Goal: Find specific page/section: Find specific page/section

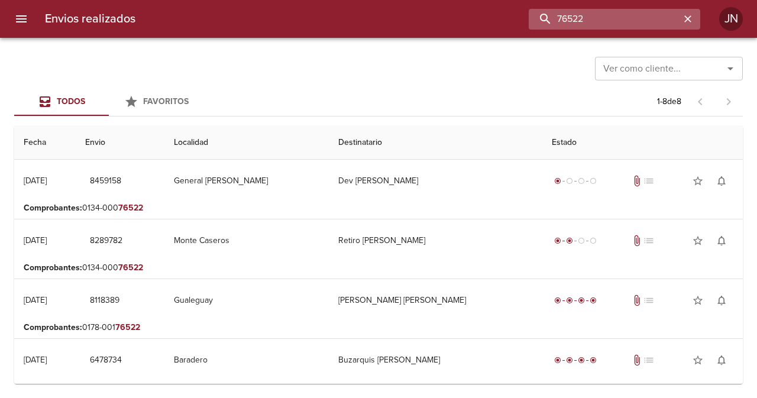
click at [639, 20] on input "76522" at bounding box center [604, 19] width 151 height 21
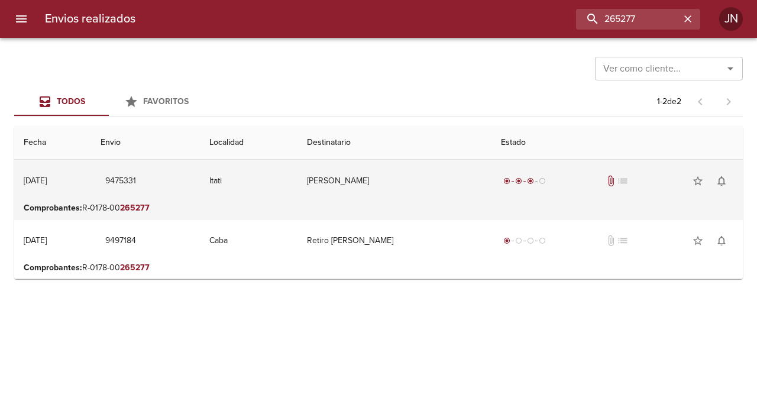
click at [399, 180] on td "[PERSON_NAME]" at bounding box center [394, 181] width 194 height 43
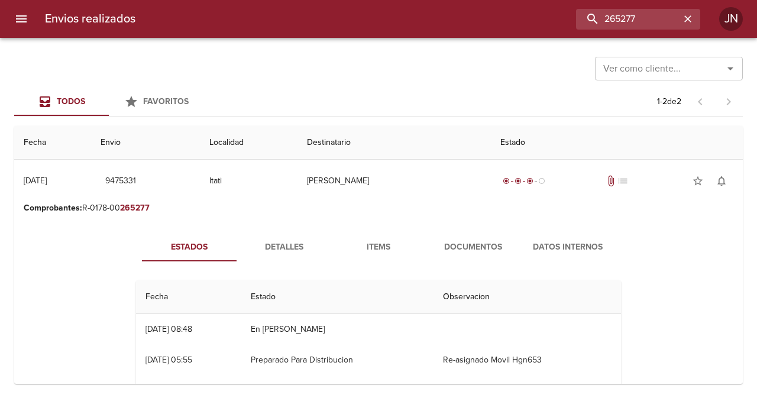
click at [465, 244] on span "Documentos" at bounding box center [473, 247] width 80 height 15
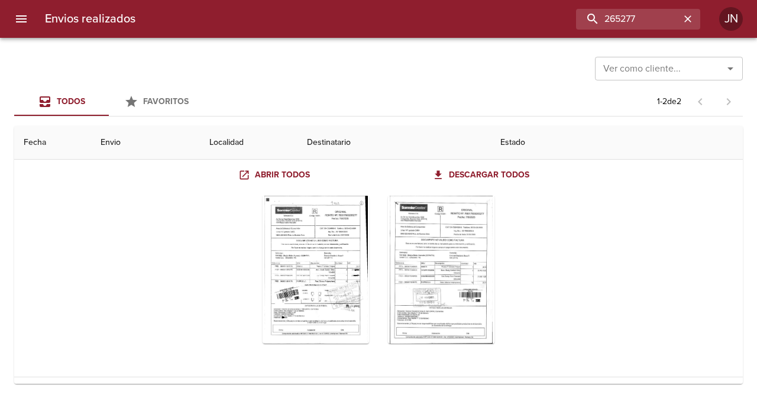
scroll to position [118, 0]
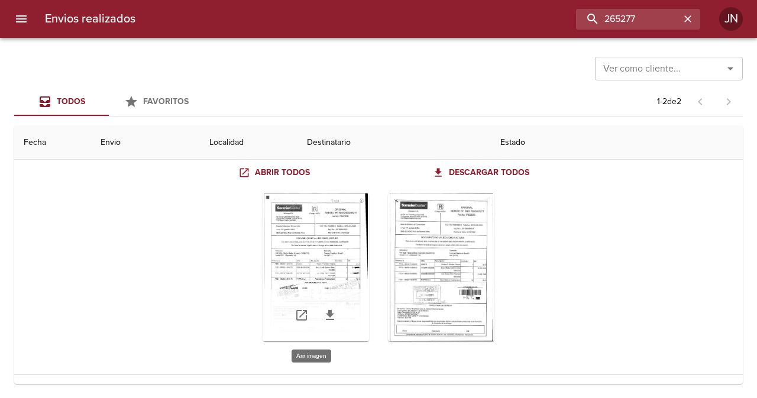
click at [334, 222] on div "Tabla de envíos del cliente" at bounding box center [316, 267] width 106 height 148
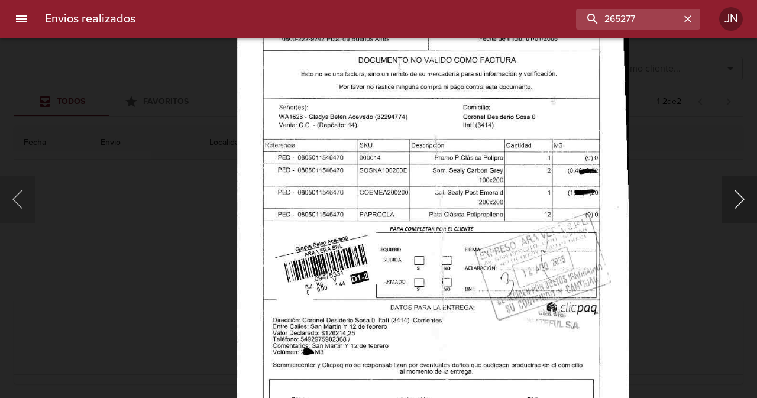
click at [738, 196] on button "Siguiente" at bounding box center [738, 199] width 35 height 47
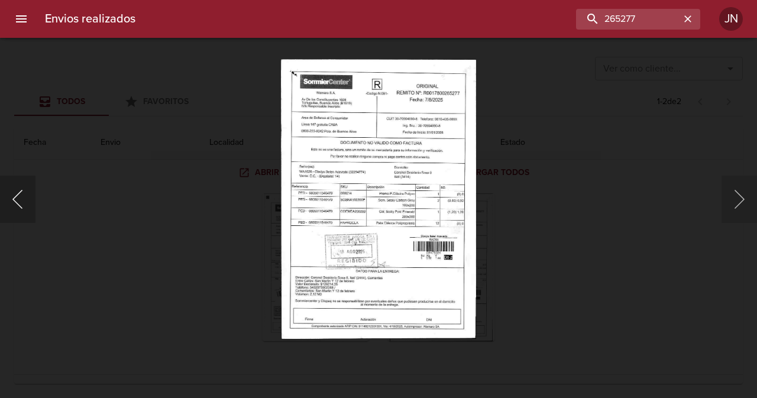
click at [22, 201] on button "Anterior" at bounding box center [17, 199] width 35 height 47
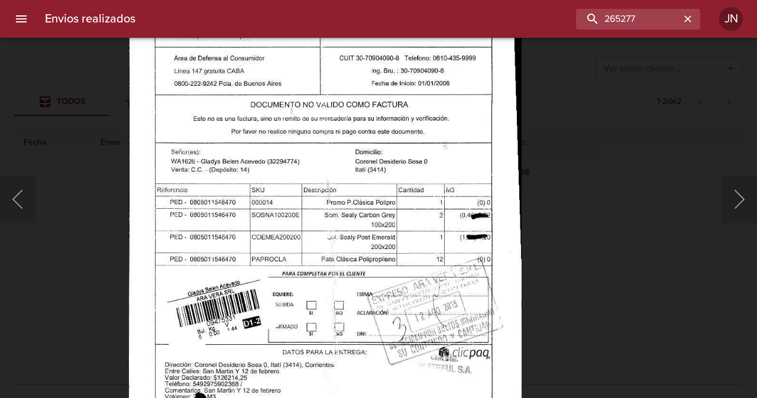
click at [294, 247] on img "Lightbox" at bounding box center [325, 215] width 393 height 562
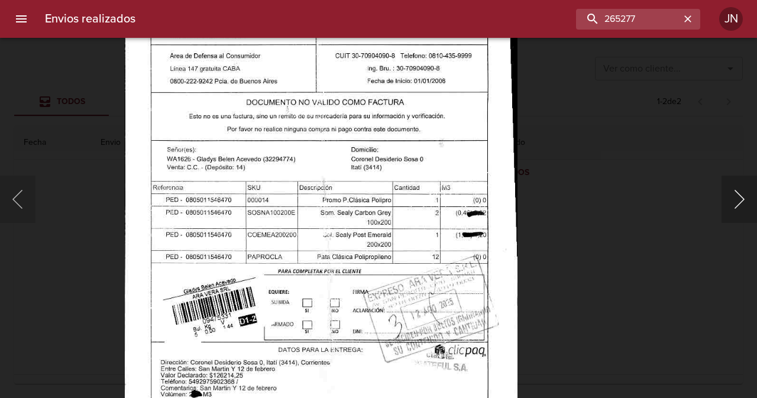
click at [739, 203] on button "Siguiente" at bounding box center [738, 199] width 35 height 47
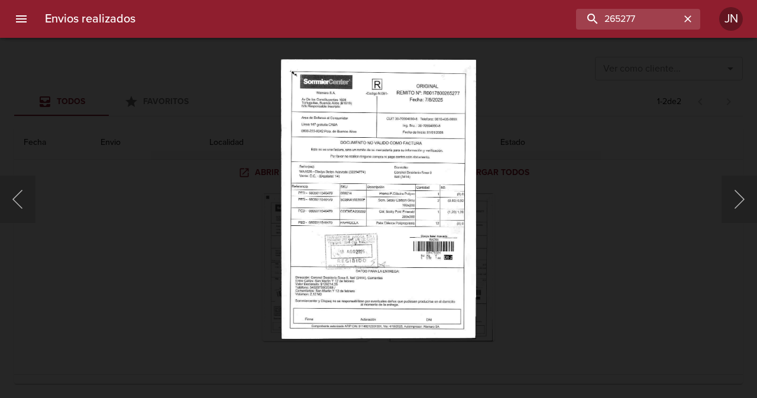
click at [450, 220] on img "Lightbox" at bounding box center [378, 199] width 195 height 280
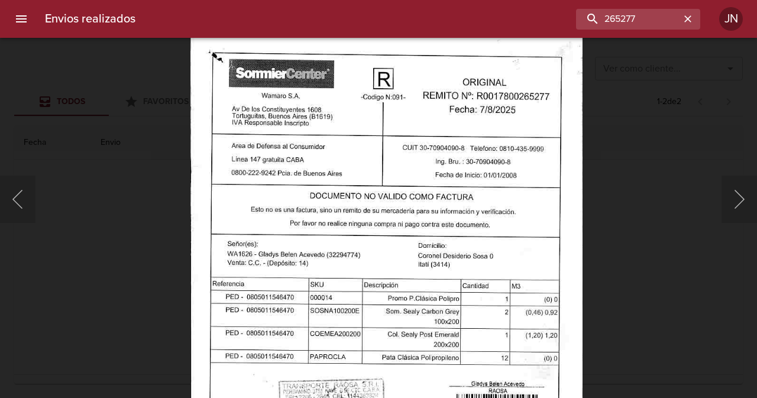
click at [366, 209] on img "Lightbox" at bounding box center [386, 309] width 392 height 562
click at [25, 201] on button "Anterior" at bounding box center [17, 199] width 35 height 47
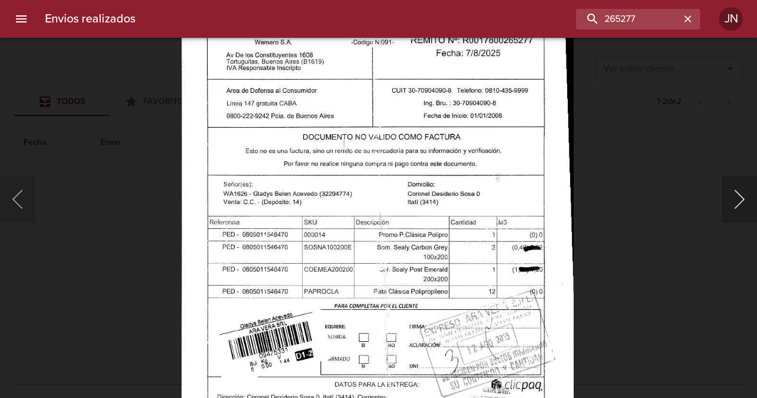
click at [746, 195] on button "Siguiente" at bounding box center [738, 199] width 35 height 47
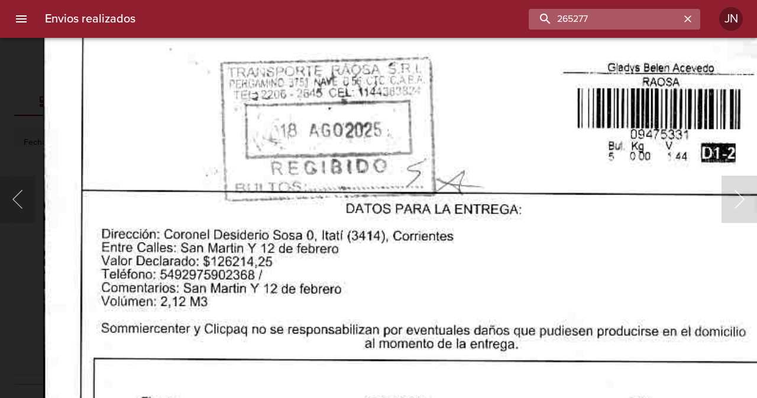
click at [657, 24] on input "265277" at bounding box center [604, 19] width 151 height 21
click at [658, 24] on input "265277" at bounding box center [604, 19] width 151 height 21
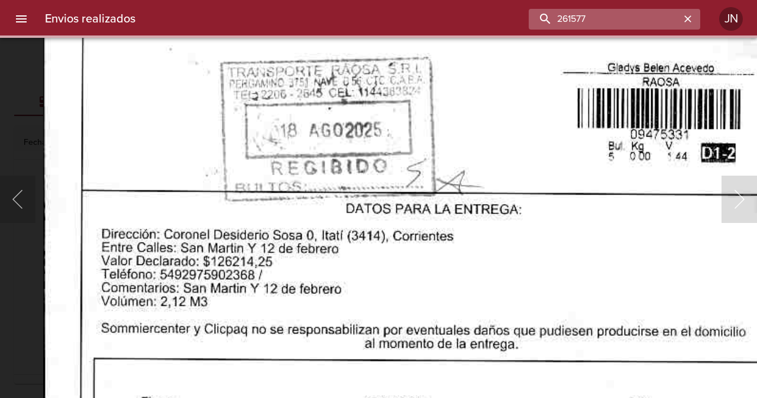
scroll to position [0, 0]
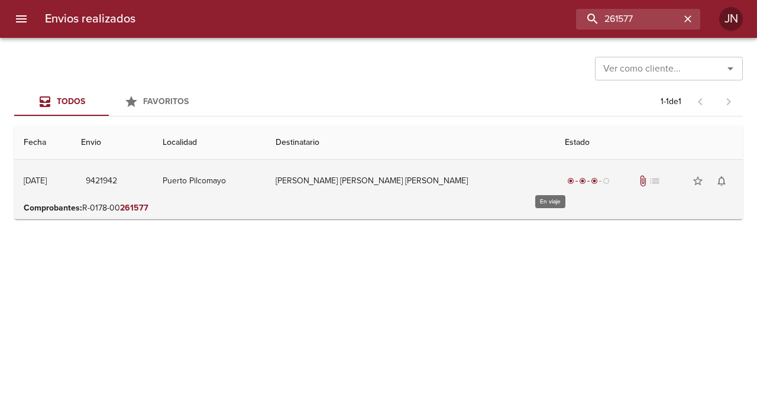
click at [565, 176] on div "radio_button_checked radio_button_checked radio_button_checked radio_button_unc…" at bounding box center [588, 181] width 47 height 12
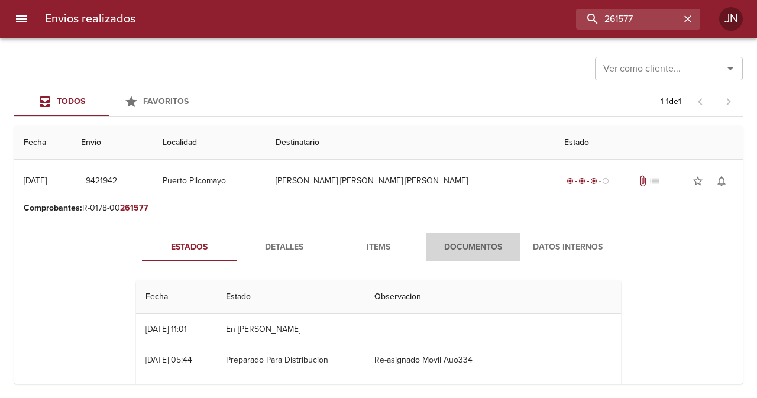
click at [467, 251] on span "Documentos" at bounding box center [473, 247] width 80 height 15
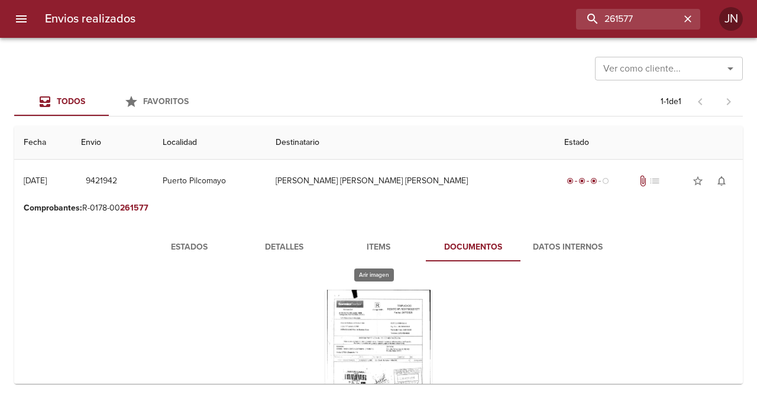
click at [393, 314] on div "Tabla de envíos del cliente" at bounding box center [378, 364] width 106 height 148
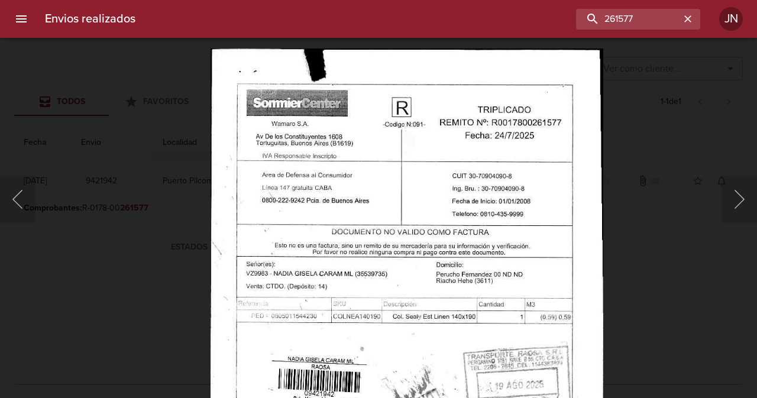
click at [431, 365] on img "Lightbox" at bounding box center [407, 329] width 393 height 562
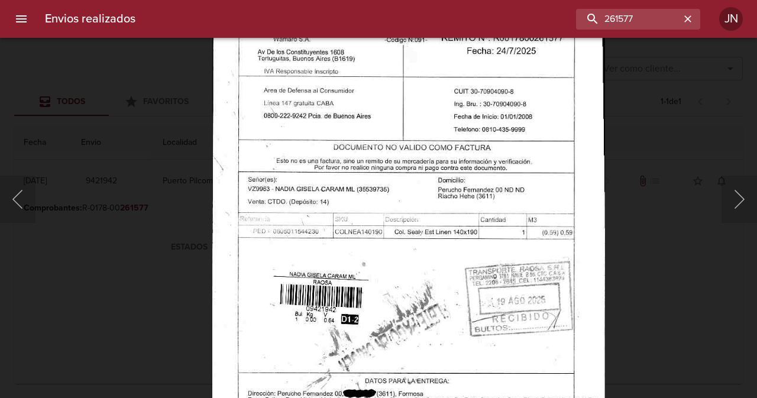
click at [449, 238] on img "Lightbox" at bounding box center [408, 245] width 393 height 562
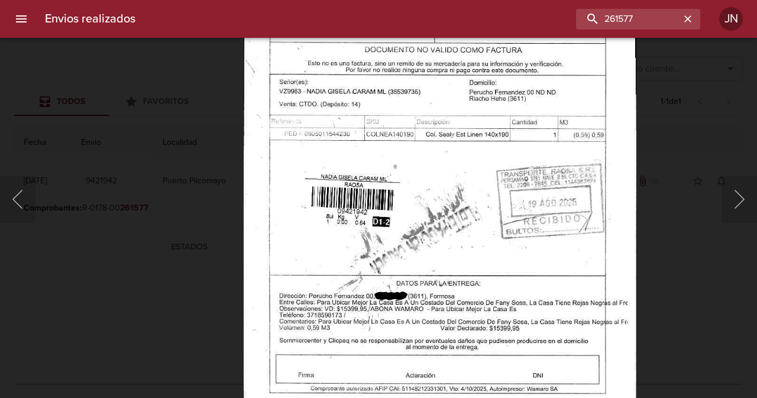
click at [368, 227] on img "Lightbox" at bounding box center [440, 147] width 393 height 562
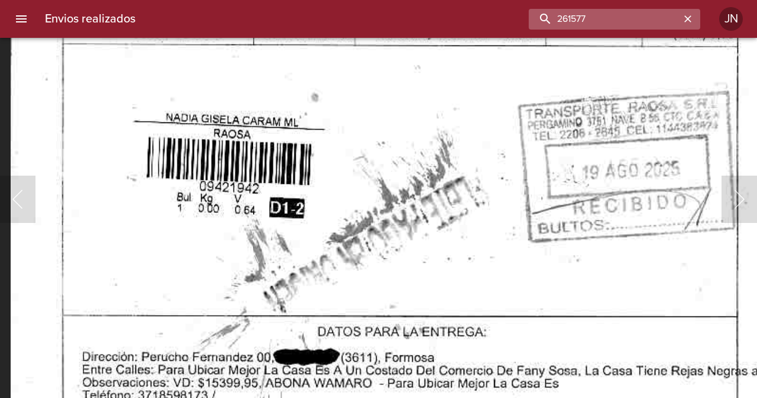
click at [655, 26] on input "261577" at bounding box center [604, 19] width 151 height 21
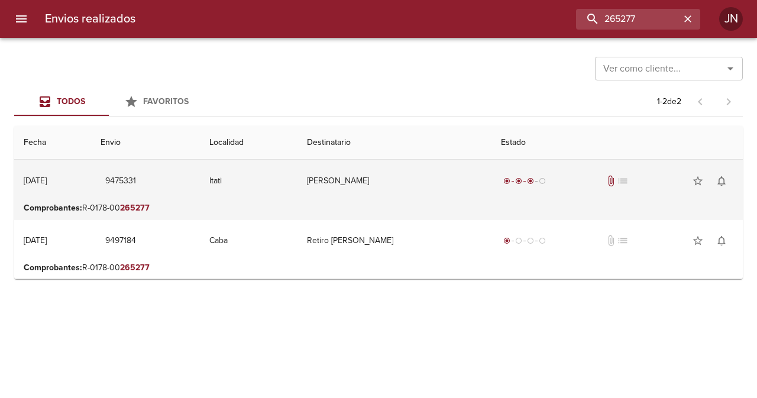
click at [417, 186] on td "[PERSON_NAME]" at bounding box center [394, 181] width 194 height 43
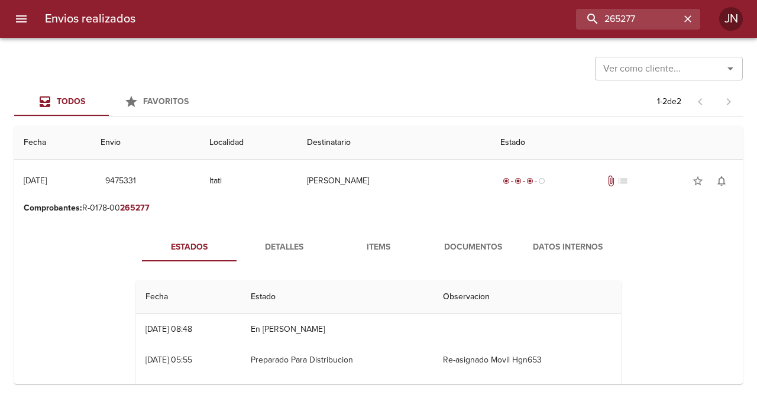
click at [475, 247] on span "Documentos" at bounding box center [473, 247] width 80 height 15
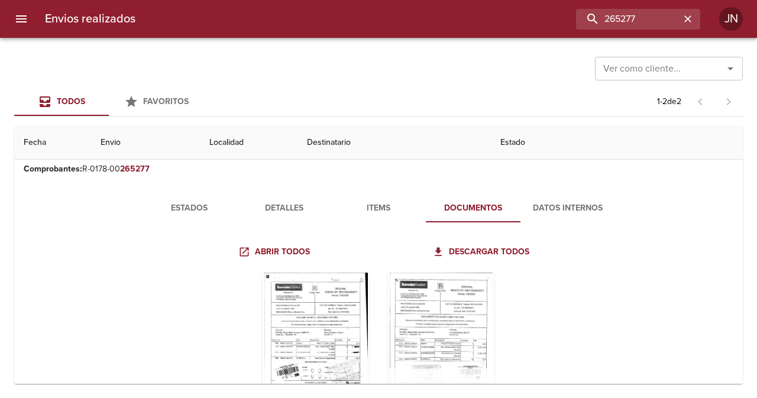
scroll to position [59, 0]
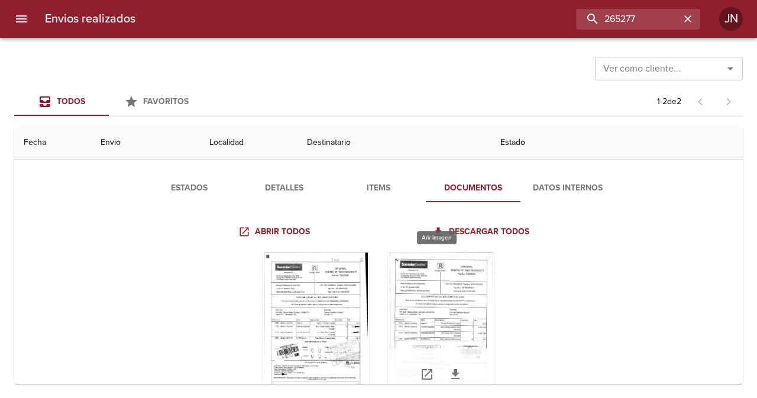
click at [454, 303] on div "Tabla de envíos del cliente" at bounding box center [441, 327] width 106 height 148
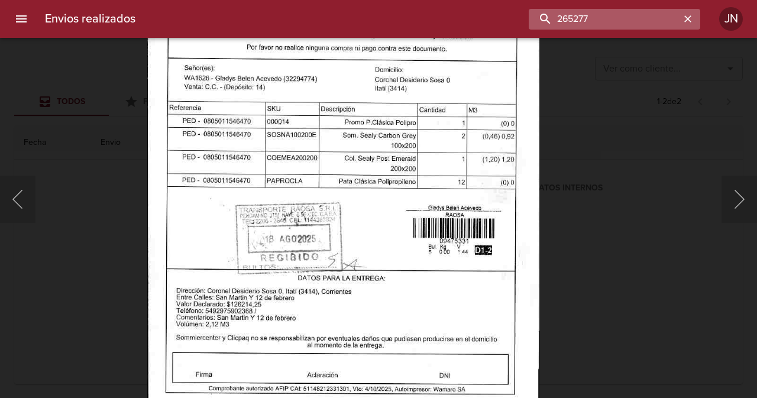
click at [665, 18] on input "265277" at bounding box center [604, 19] width 151 height 21
click at [665, 17] on input "265277" at bounding box center [604, 19] width 151 height 21
type input "261577"
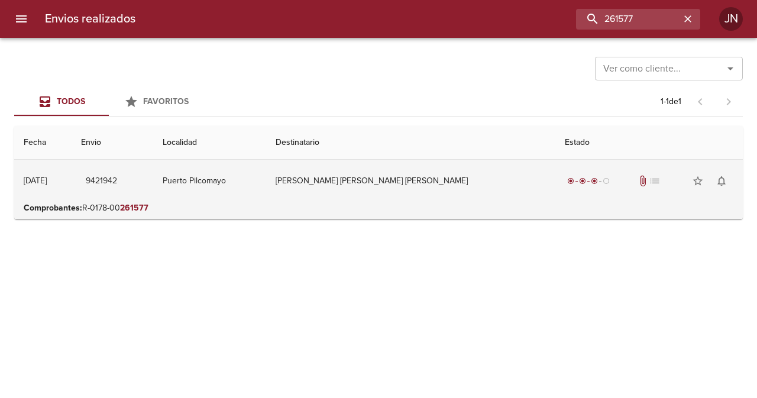
click at [370, 180] on td "[PERSON_NAME] [PERSON_NAME] [PERSON_NAME]" at bounding box center [410, 181] width 289 height 43
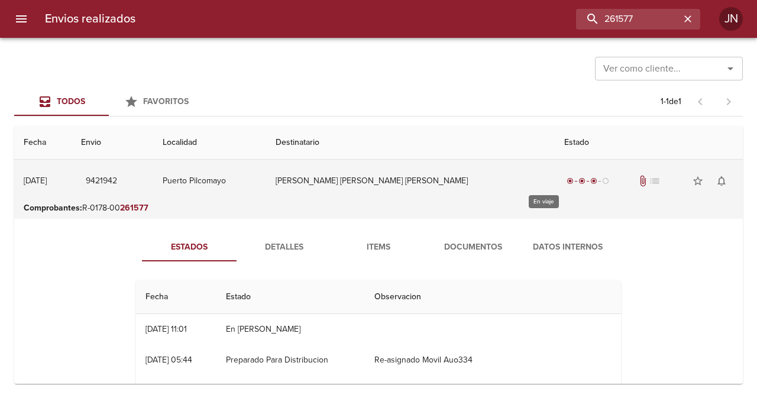
click at [576, 178] on div "radio_button_checked" at bounding box center [582, 180] width 12 height 7
